Goal: Check status

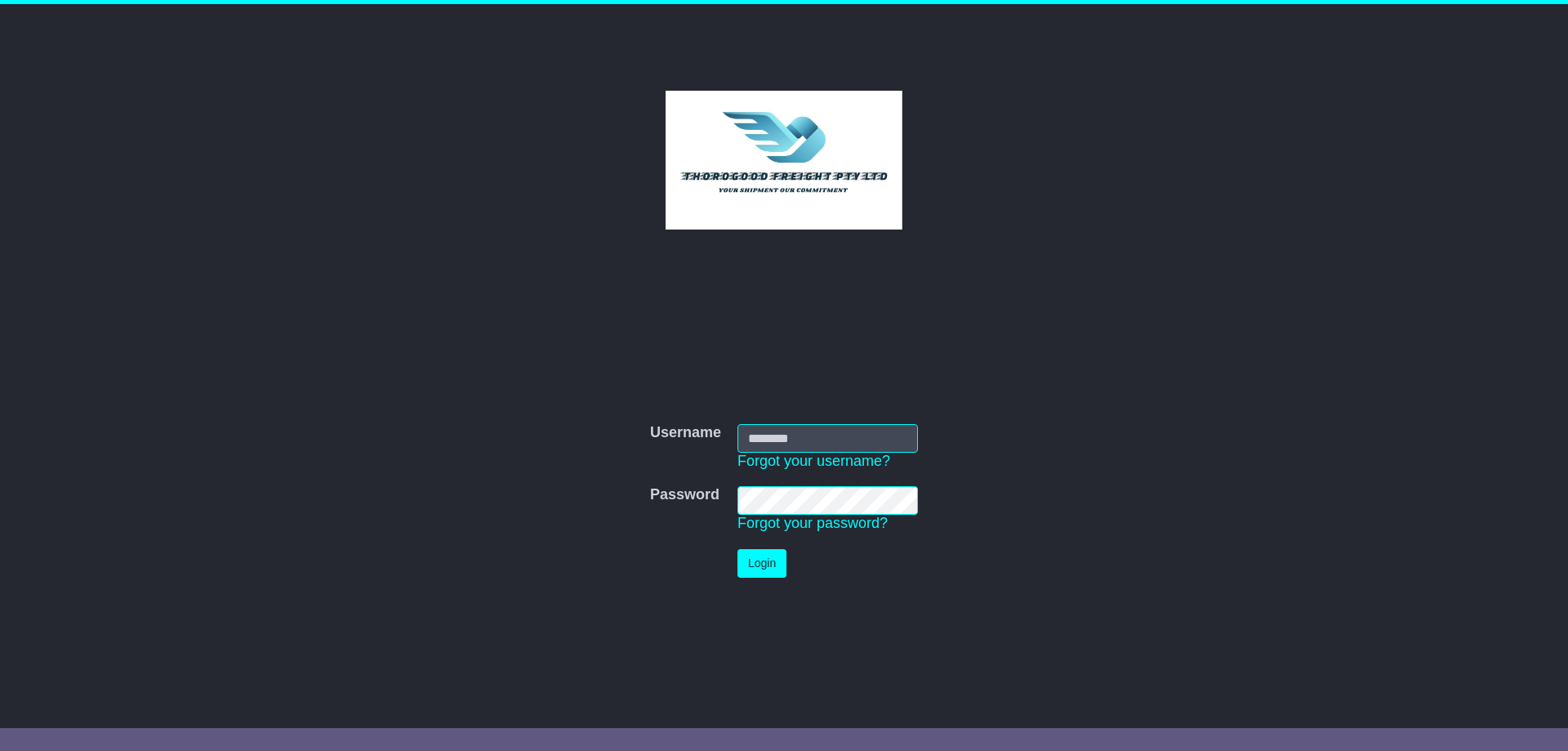
type input "***"
click at [767, 574] on button "Login" at bounding box center [762, 563] width 49 height 28
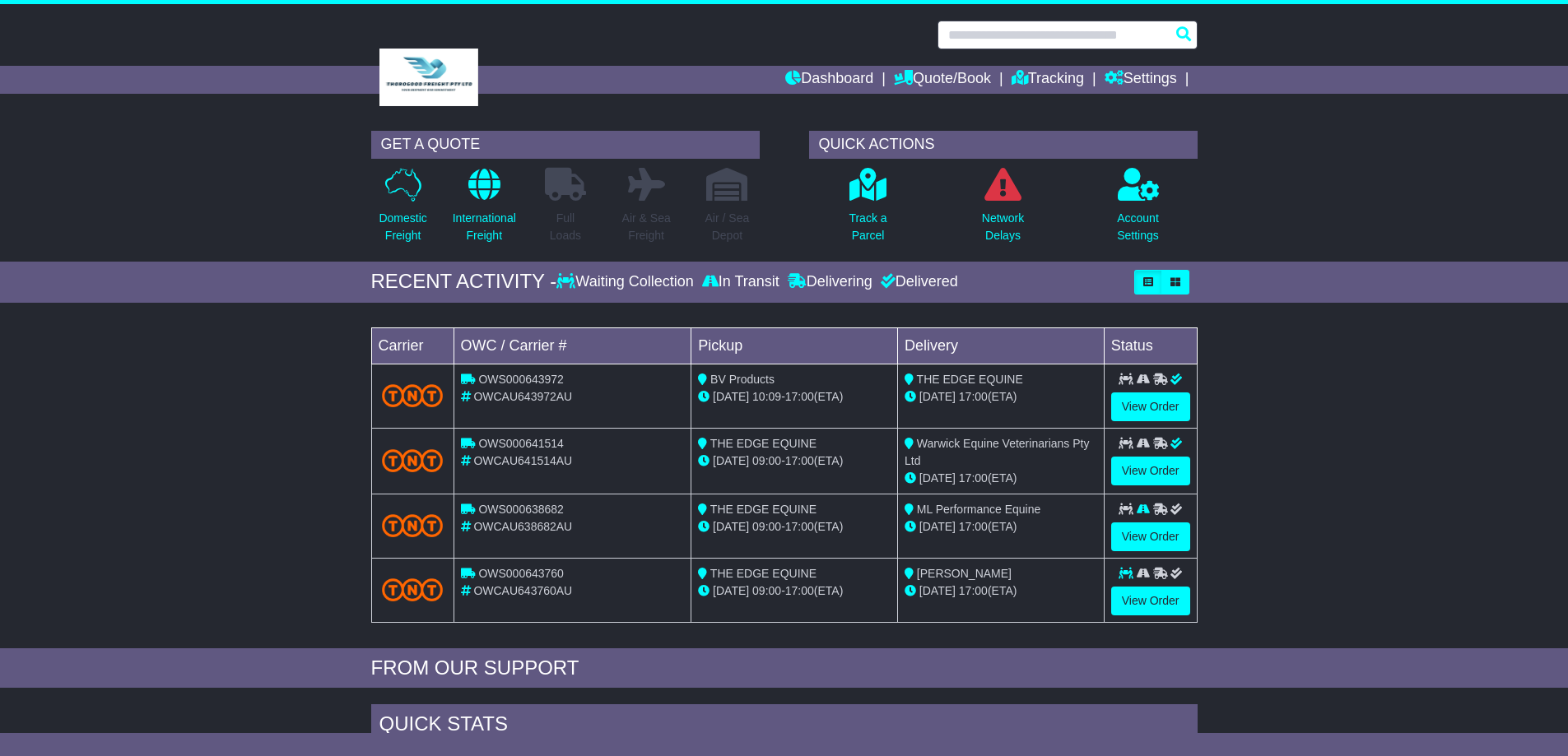
click at [1000, 23] on input "text" at bounding box center [1067, 34] width 260 height 29
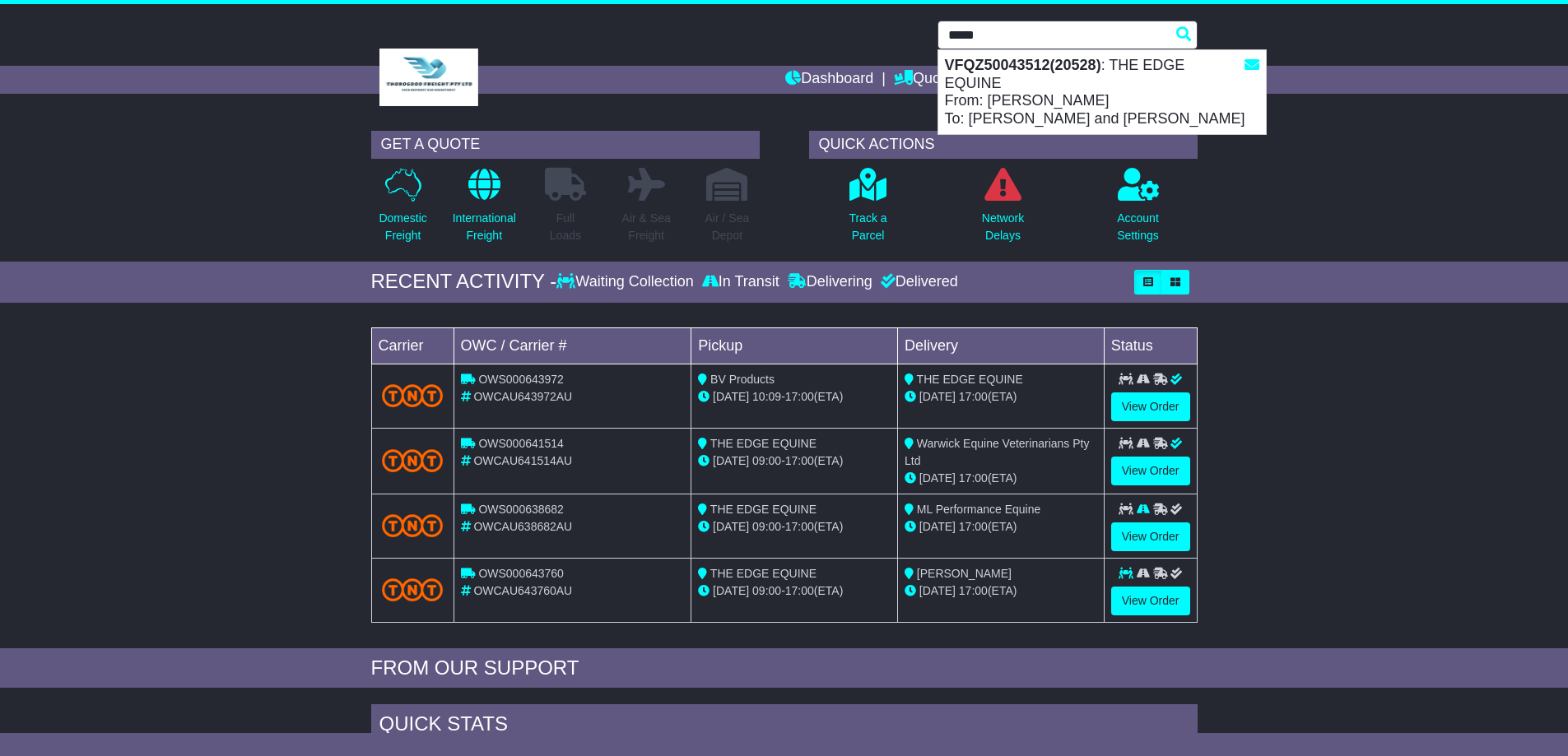
type input "*****"
